Goal: Find specific page/section: Find specific page/section

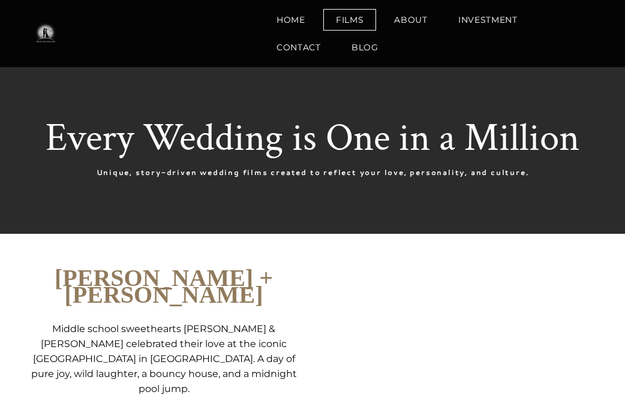
scroll to position [538, 0]
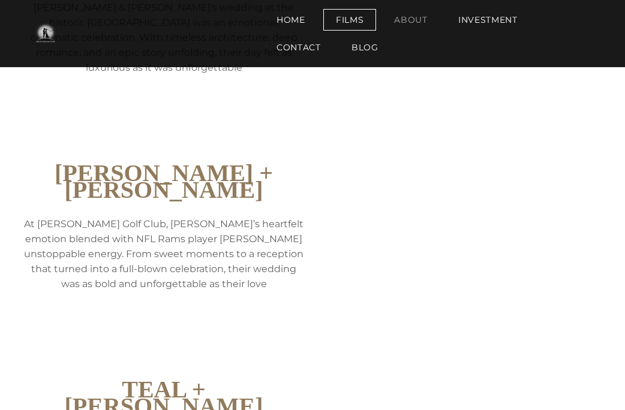
click at [395, 16] on link "About" at bounding box center [411, 20] width 59 height 22
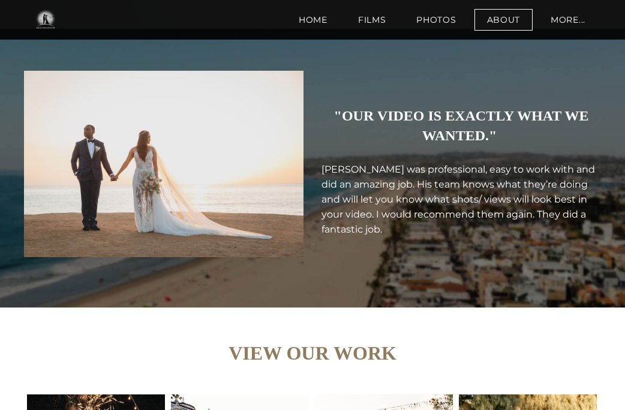
scroll to position [3076, 0]
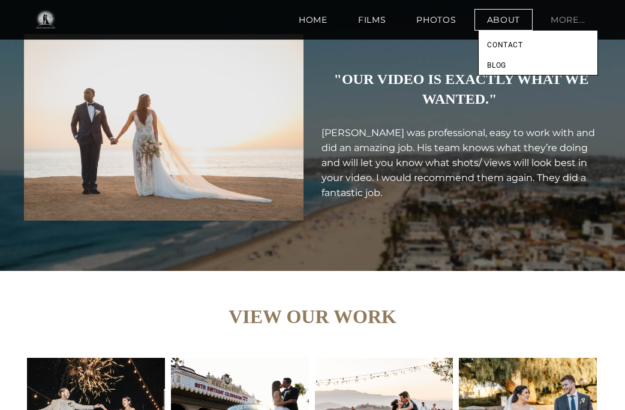
click at [574, 22] on link "more..." at bounding box center [568, 20] width 60 height 22
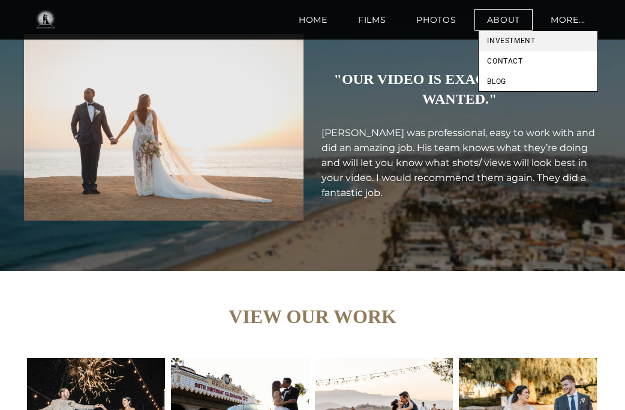
click at [524, 41] on span "Investment" at bounding box center [538, 41] width 114 height 14
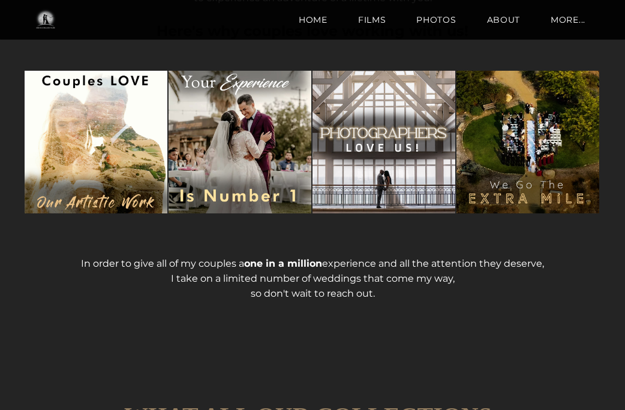
scroll to position [472, 0]
